Goal: Task Accomplishment & Management: Use online tool/utility

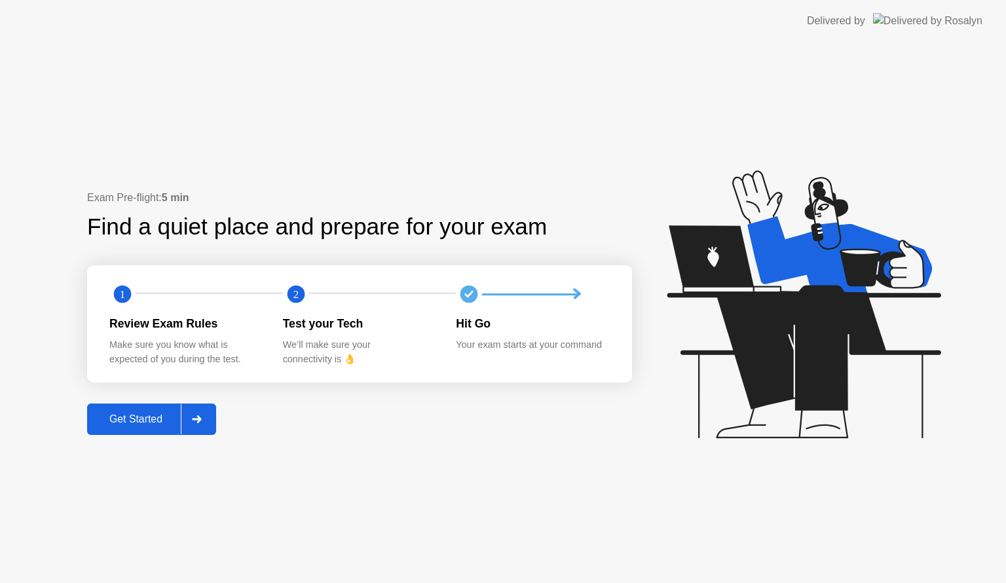
click at [146, 425] on div "Get Started" at bounding box center [136, 419] width 90 height 12
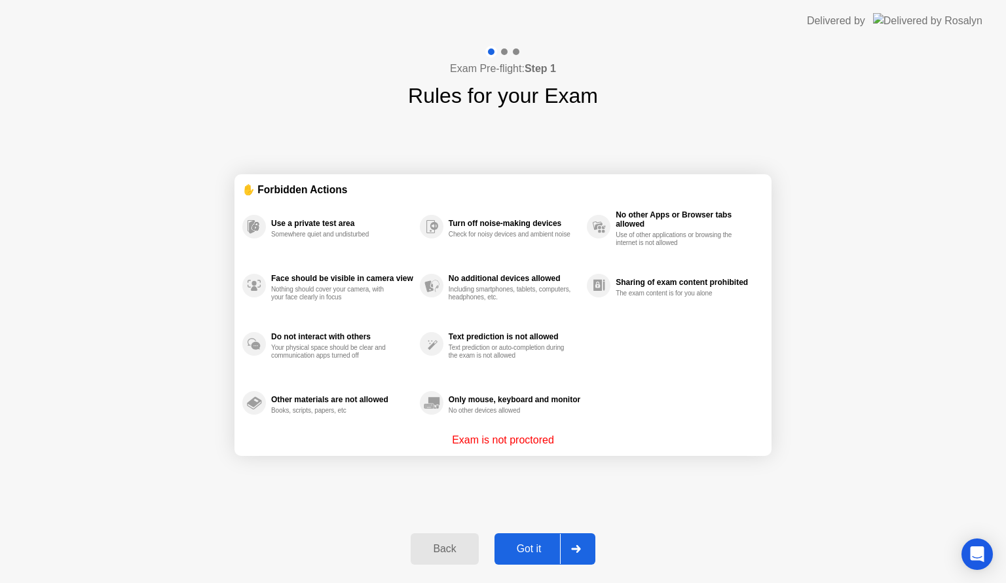
click at [524, 546] on div "Got it" at bounding box center [530, 549] width 62 height 12
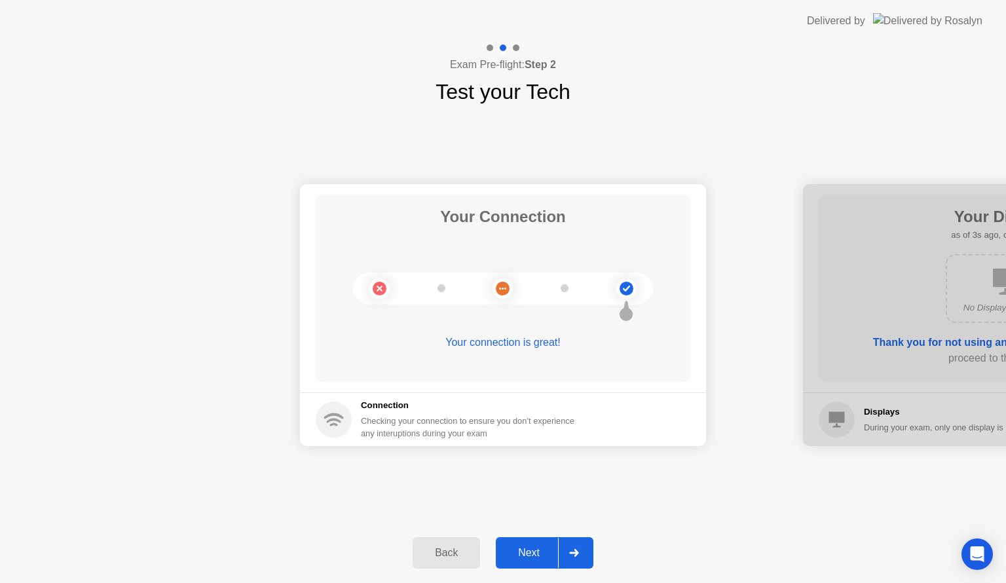
click at [524, 547] on div "Next" at bounding box center [529, 553] width 58 height 12
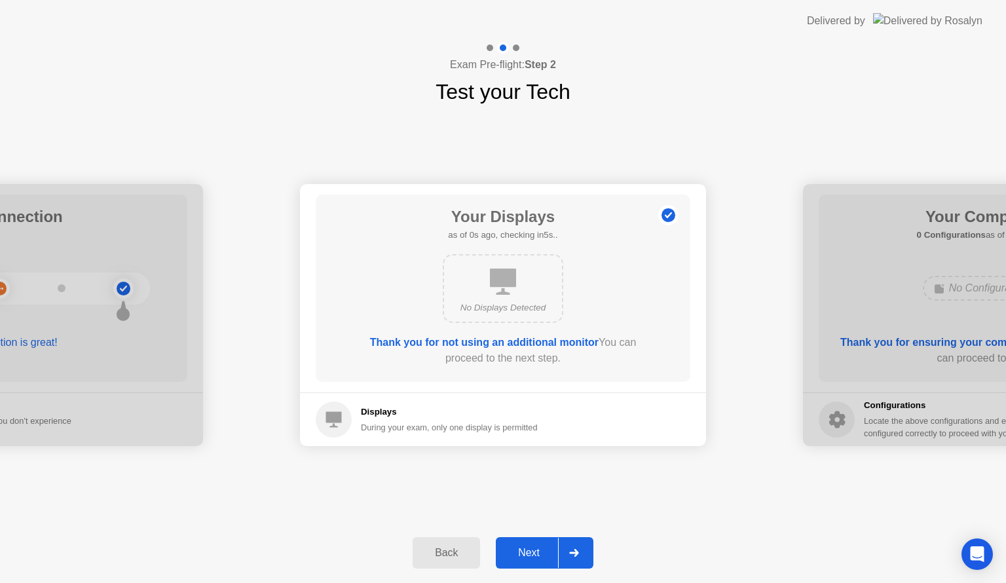
click at [524, 547] on div "Next" at bounding box center [529, 553] width 58 height 12
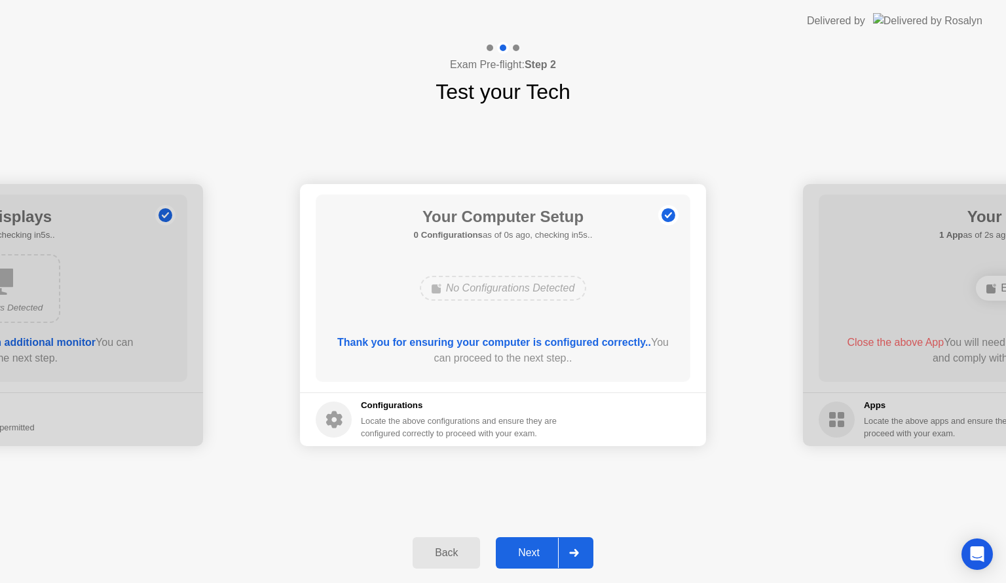
click at [524, 547] on div "Next" at bounding box center [529, 553] width 58 height 12
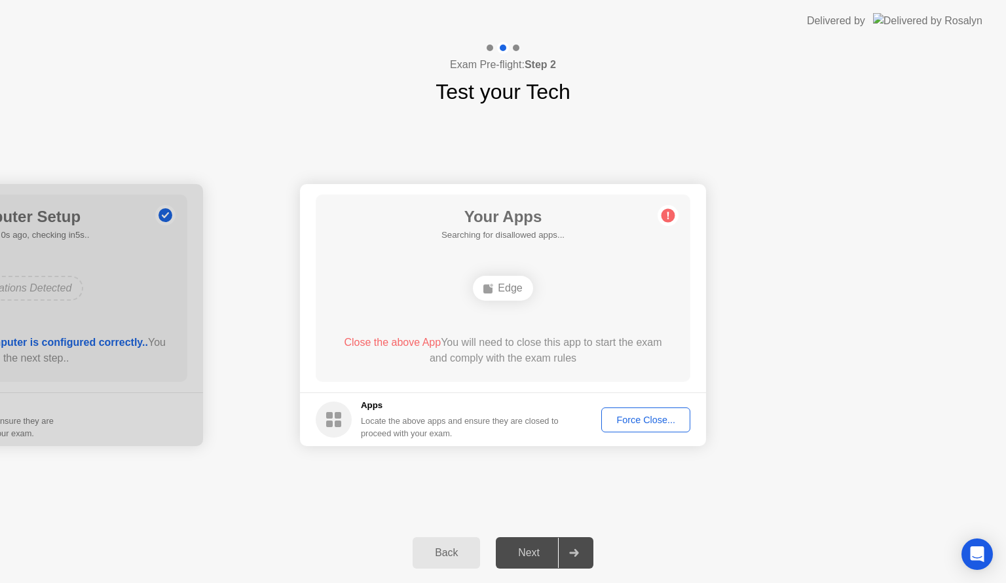
click at [524, 547] on div "Next" at bounding box center [529, 553] width 58 height 12
click at [653, 419] on div "Force Close..." at bounding box center [646, 420] width 80 height 10
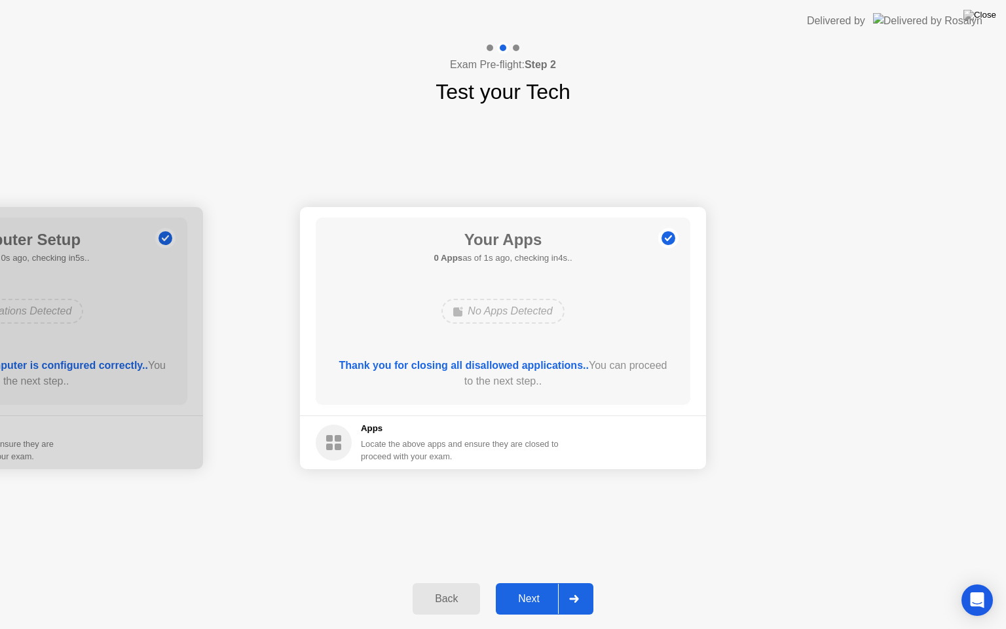
click at [529, 582] on button "Next" at bounding box center [545, 598] width 98 height 31
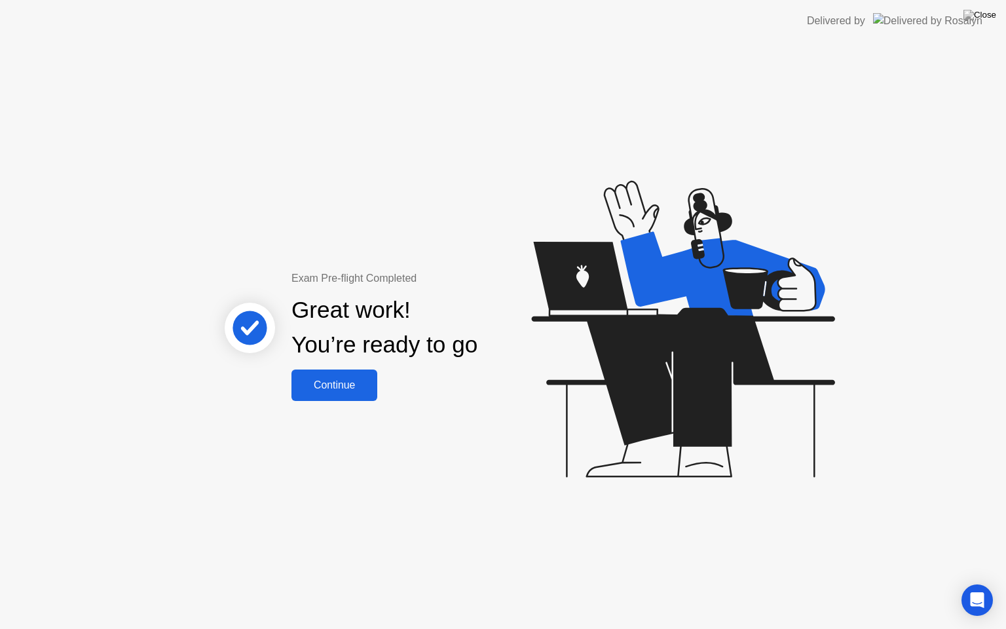
click at [335, 390] on div "Continue" at bounding box center [334, 385] width 78 height 12
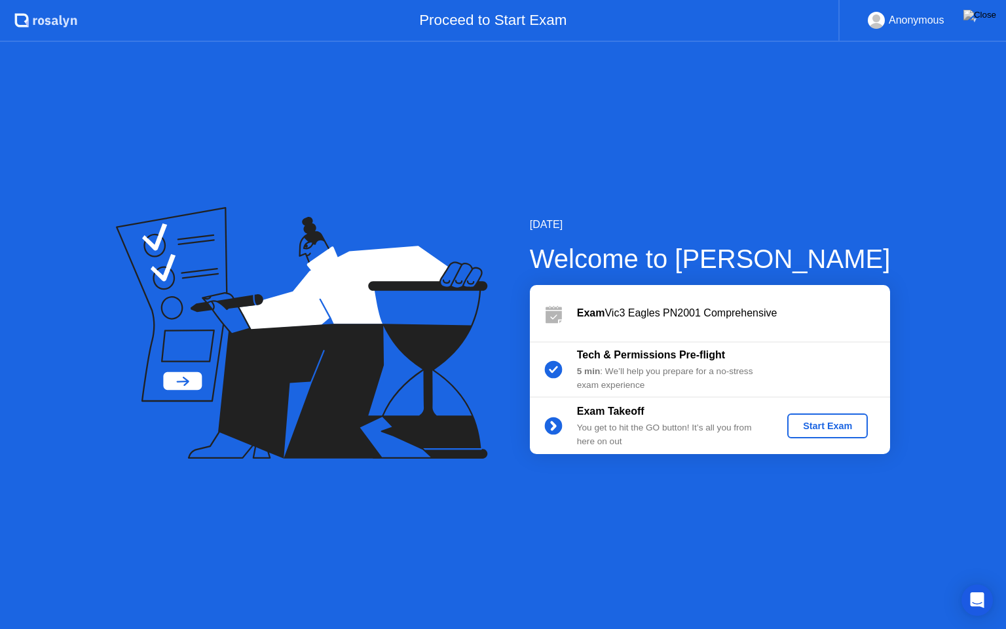
click at [816, 422] on div "Start Exam" at bounding box center [828, 426] width 70 height 10
